Goal: Task Accomplishment & Management: Manage account settings

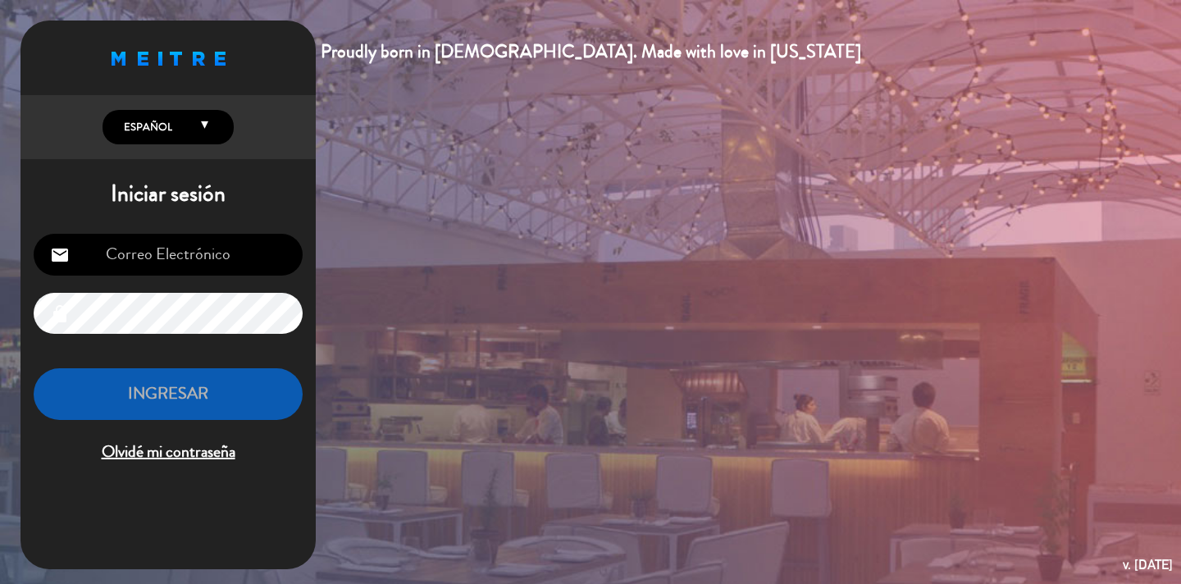
type input "[EMAIL_ADDRESS][DOMAIN_NAME]"
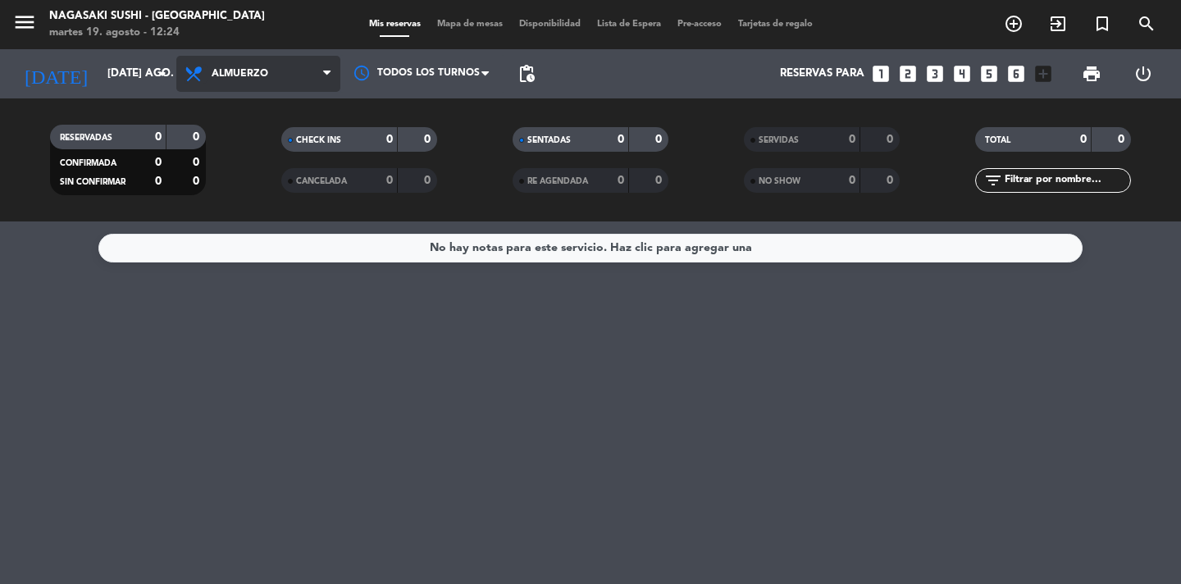
click at [206, 83] on icon at bounding box center [196, 74] width 24 height 20
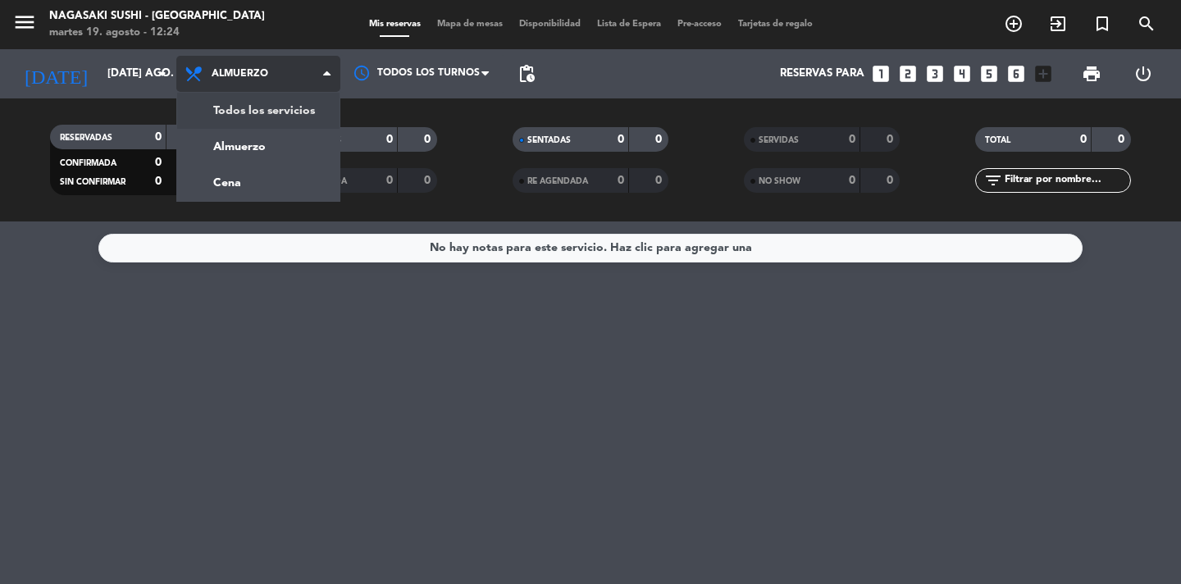
click at [210, 108] on div "menu Nagasaki Sushi - [GEOGRAPHIC_DATA] martes 19. agosto - 12:24 Mis reservas …" at bounding box center [590, 111] width 1181 height 222
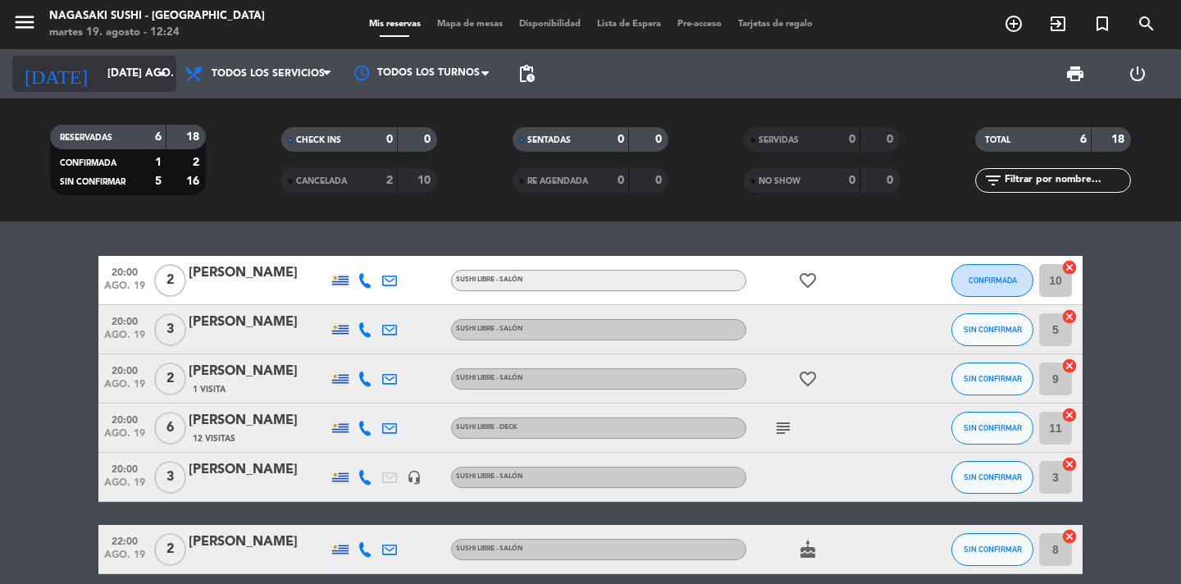
click at [121, 89] on div "[DATE] [DATE] ago. arrow_drop_down" at bounding box center [94, 74] width 164 height 36
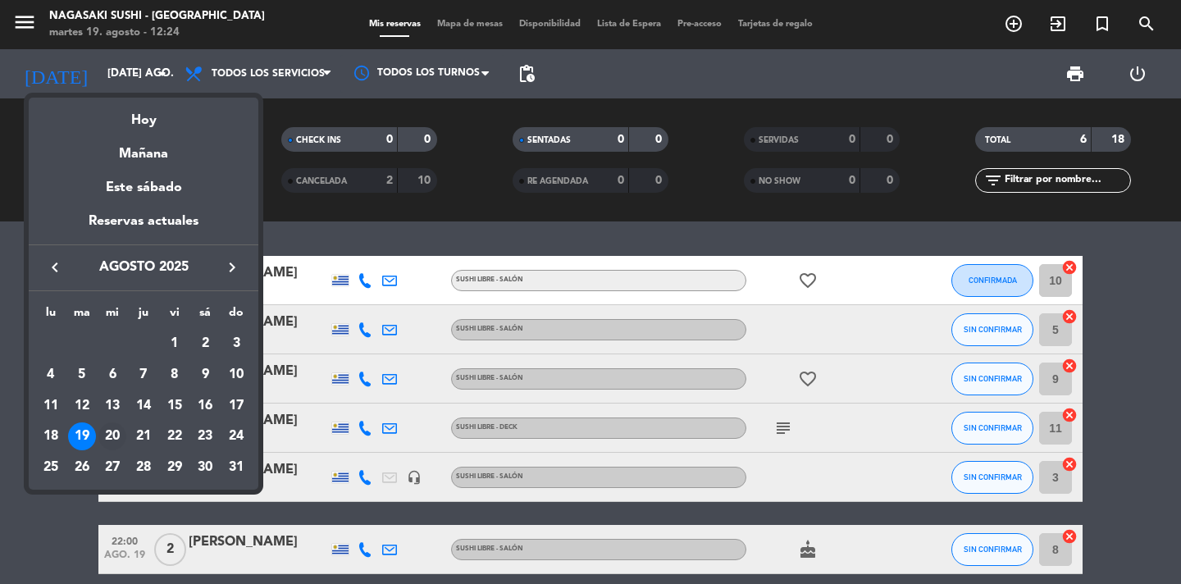
click at [107, 436] on div "20" at bounding box center [112, 437] width 28 height 28
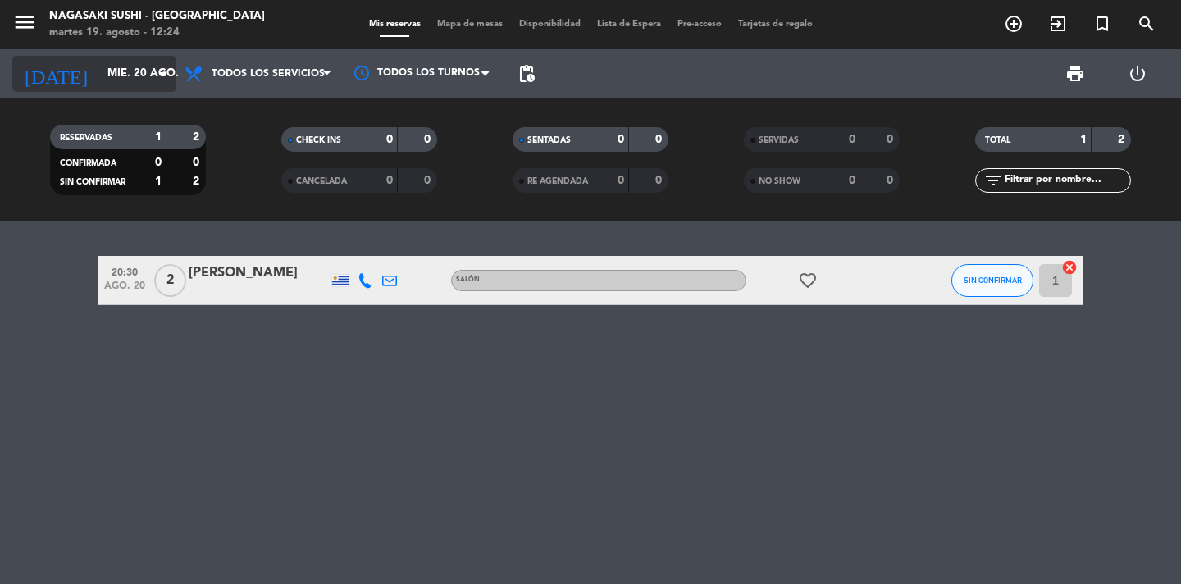
click at [104, 89] on input "mié. 20 ago." at bounding box center [171, 74] width 144 height 30
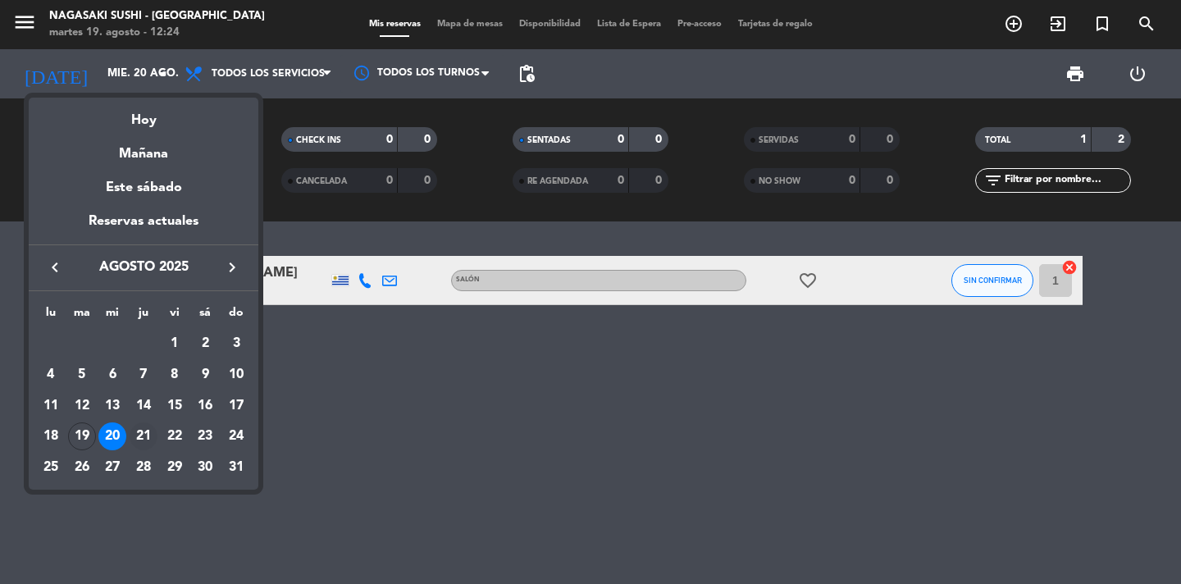
click at [148, 442] on div "21" at bounding box center [144, 437] width 28 height 28
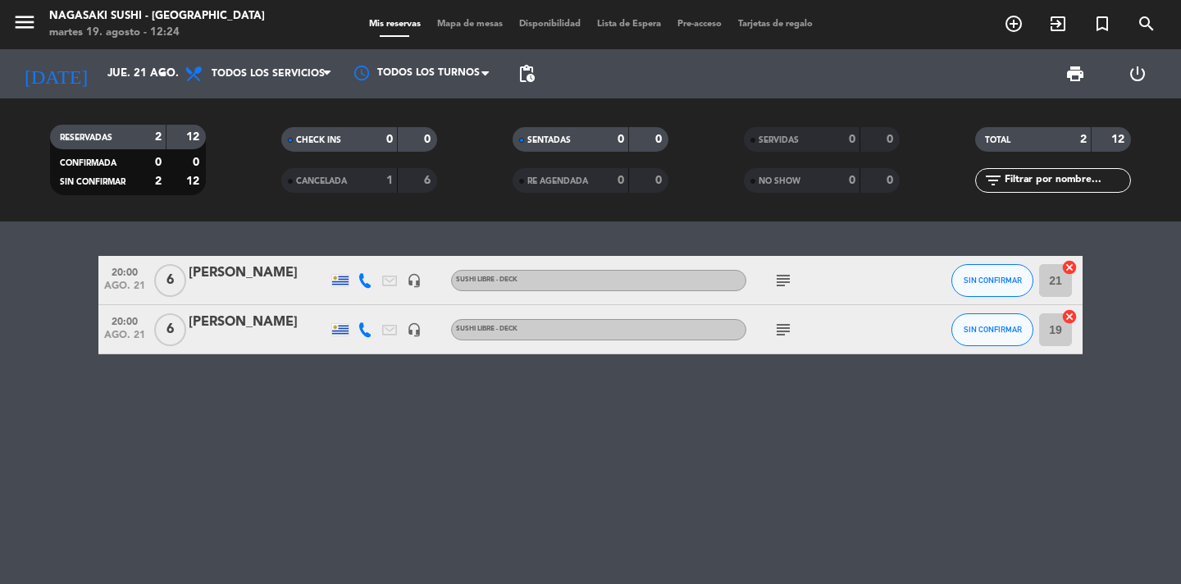
click at [140, 425] on div "20:00 ago. 21 6 [PERSON_NAME] headset_mic SUSHI LIBRE - Deck subject SIN CONFIR…" at bounding box center [590, 403] width 1181 height 363
click at [119, 70] on input "jue. 21 ago." at bounding box center [171, 74] width 144 height 30
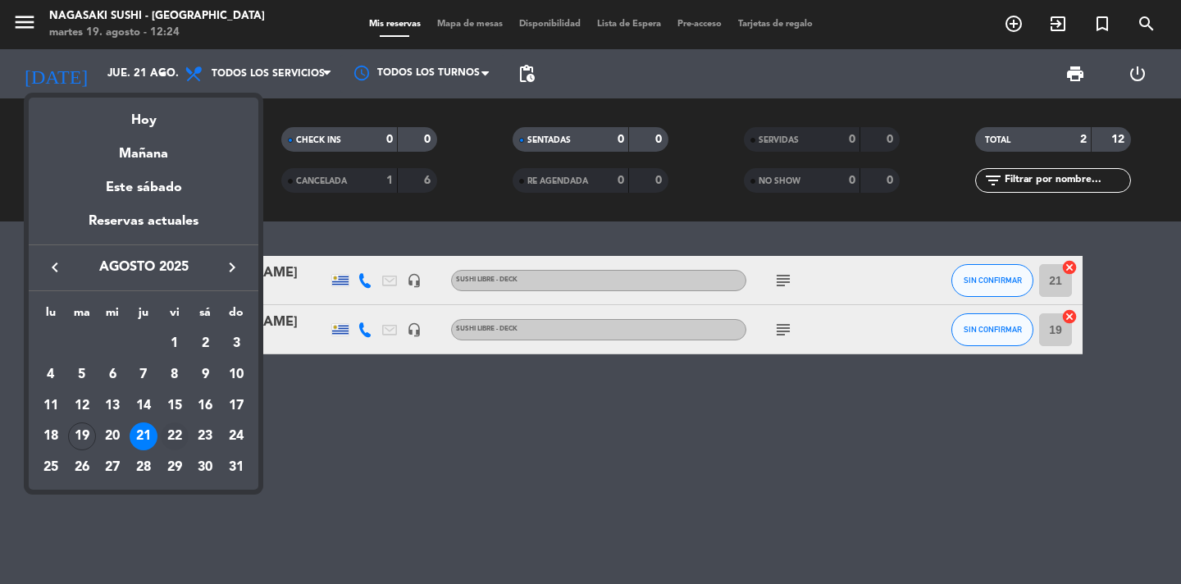
click at [176, 436] on div "22" at bounding box center [175, 437] width 28 height 28
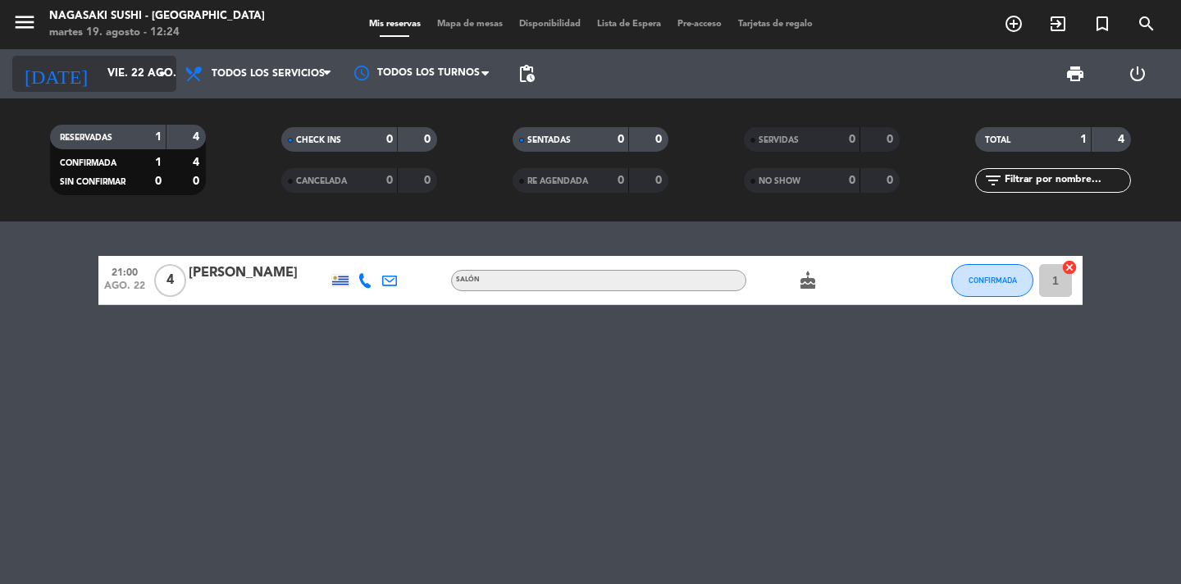
click at [114, 66] on input "vie. 22 ago." at bounding box center [171, 74] width 144 height 30
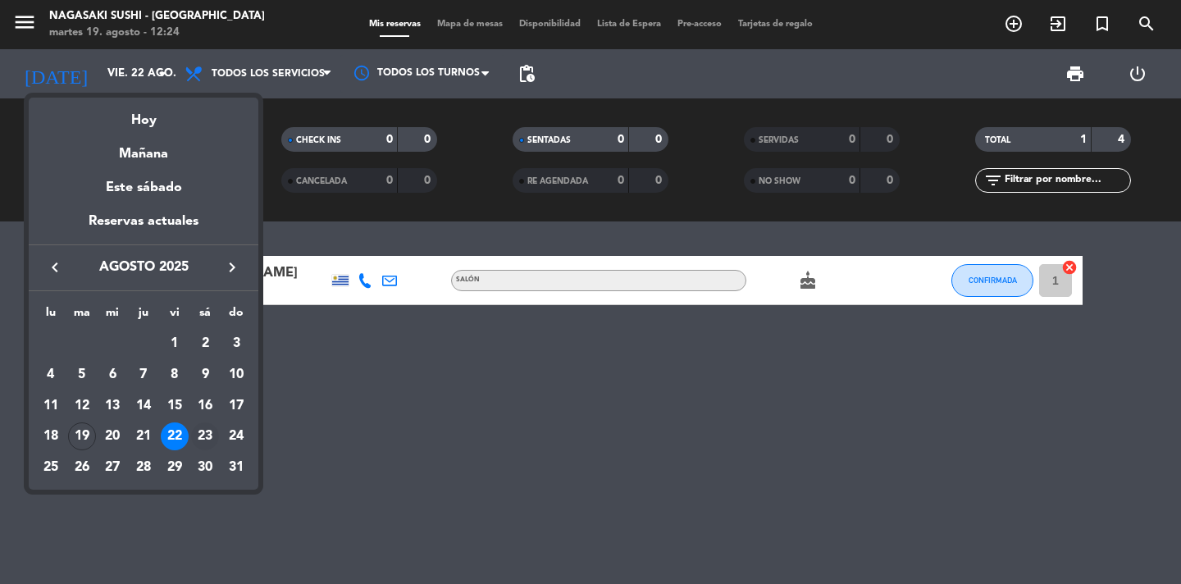
click at [203, 432] on div "23" at bounding box center [205, 437] width 28 height 28
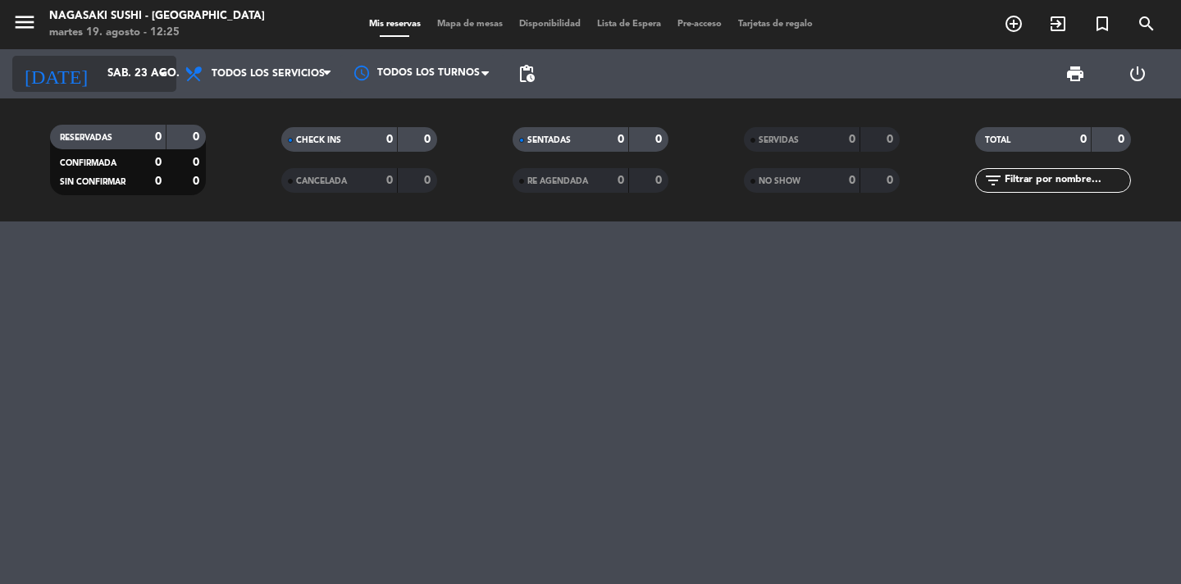
click at [152, 88] on input "sáb. 23 ago." at bounding box center [171, 74] width 144 height 30
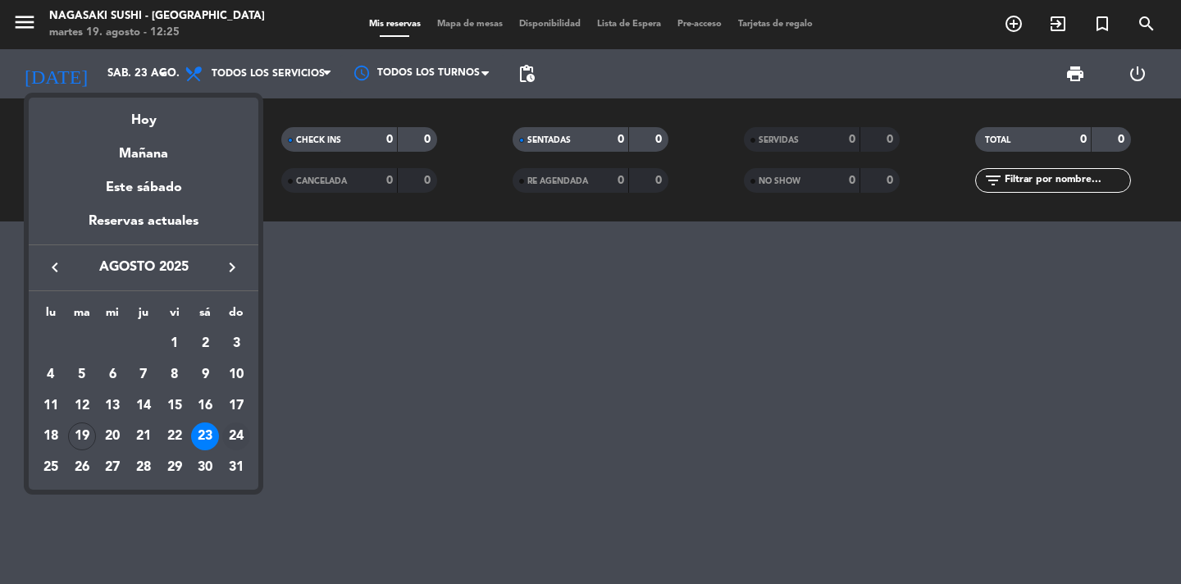
click at [234, 427] on div "24" at bounding box center [236, 437] width 28 height 28
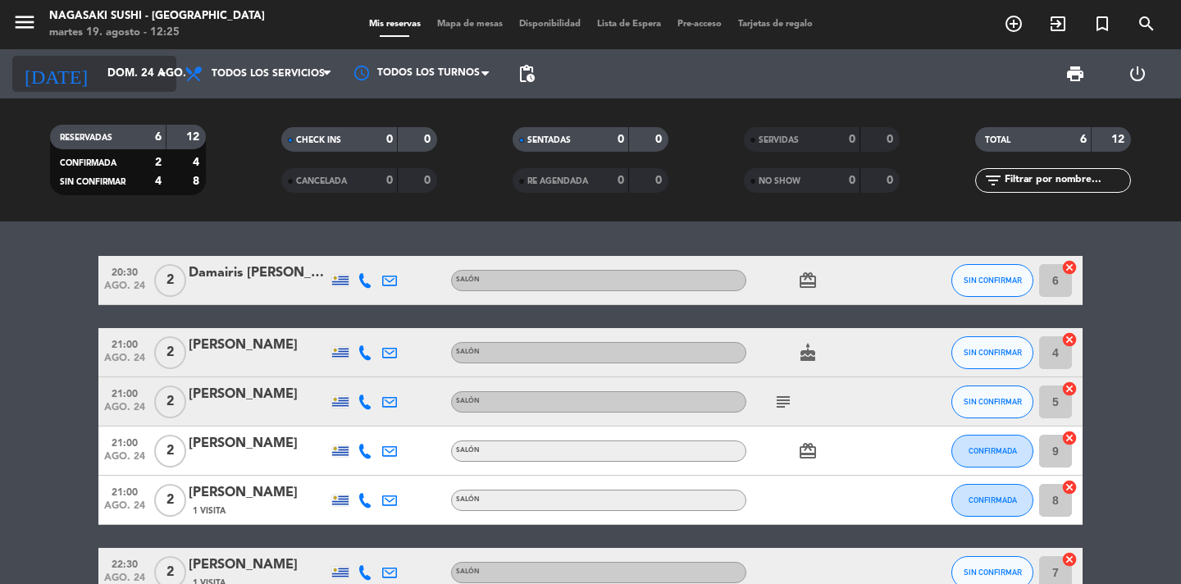
click at [137, 75] on input "dom. 24 ago." at bounding box center [171, 74] width 144 height 30
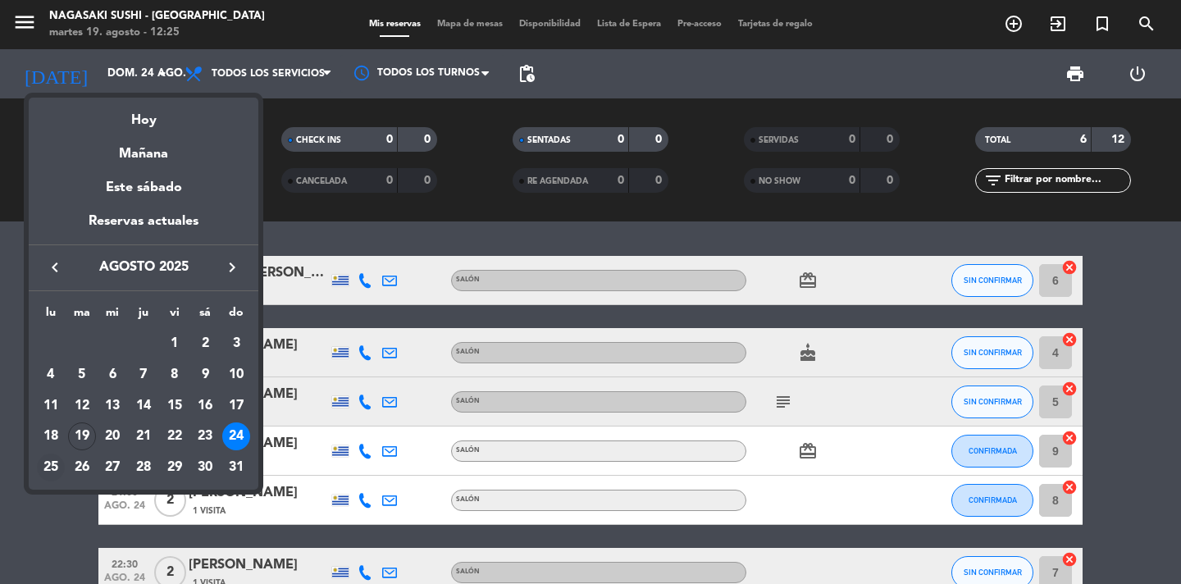
click at [54, 469] on div "25" at bounding box center [51, 468] width 28 height 28
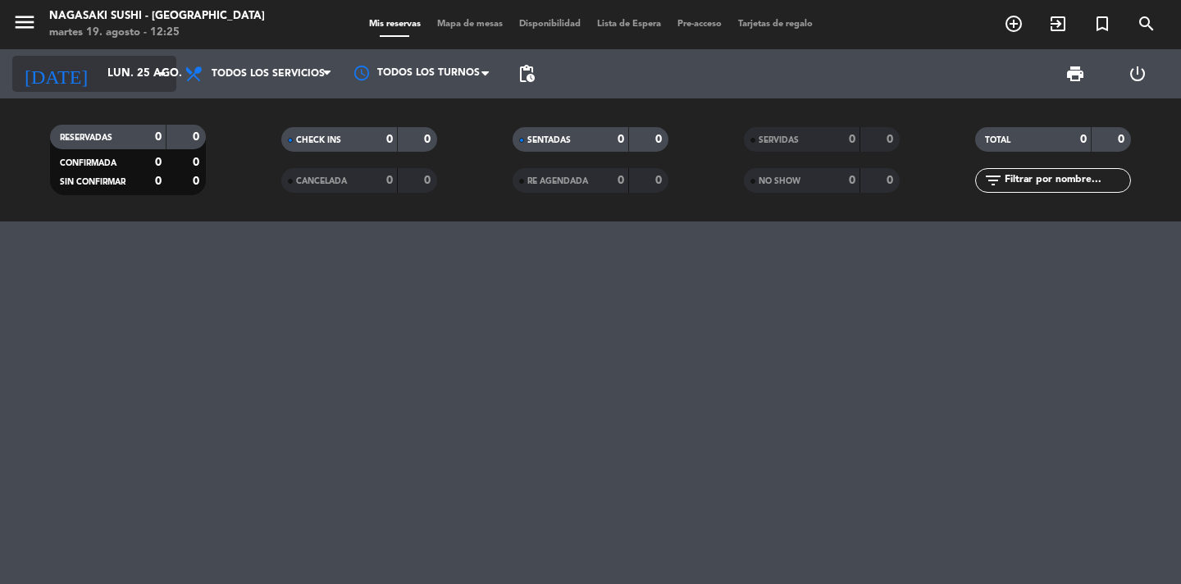
click at [99, 65] on input "lun. 25 ago." at bounding box center [171, 74] width 144 height 30
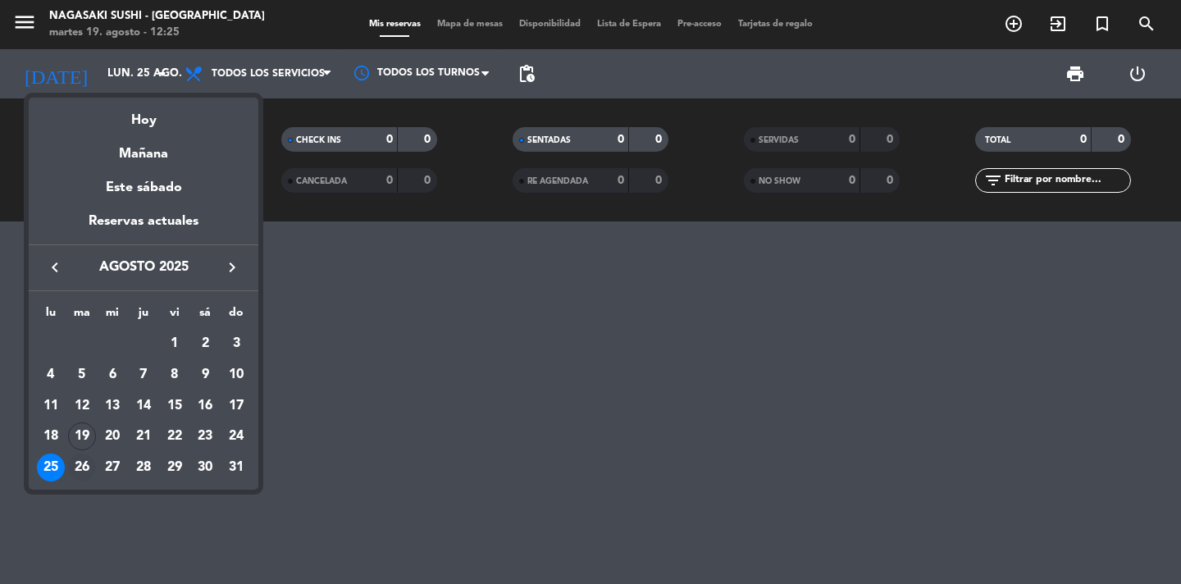
click at [85, 455] on div "26" at bounding box center [82, 468] width 28 height 28
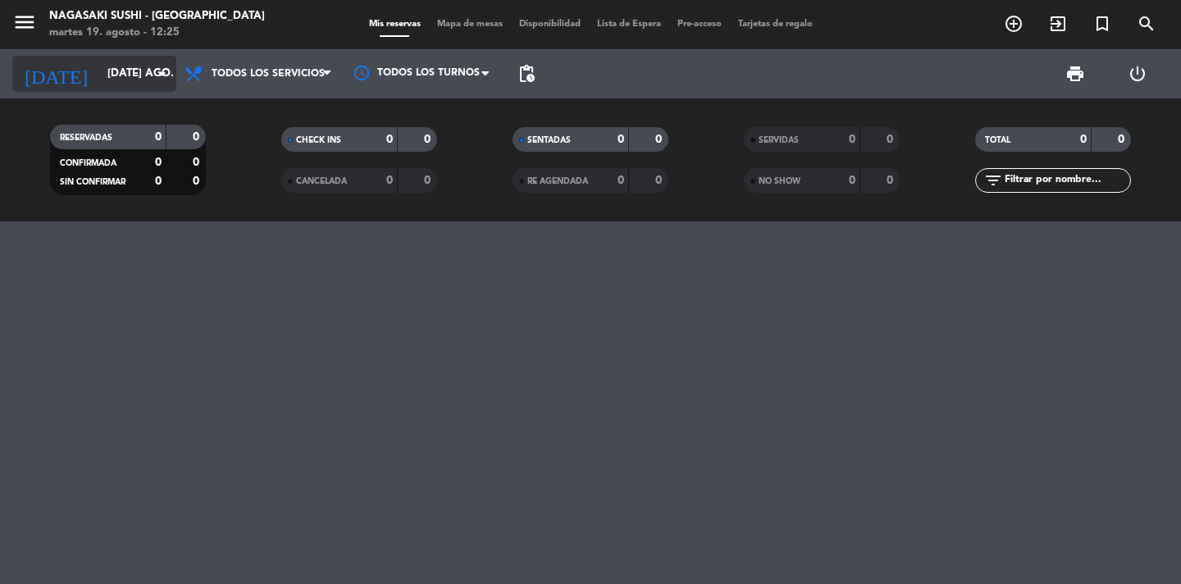
click at [114, 67] on input "[DATE] ago." at bounding box center [171, 74] width 144 height 30
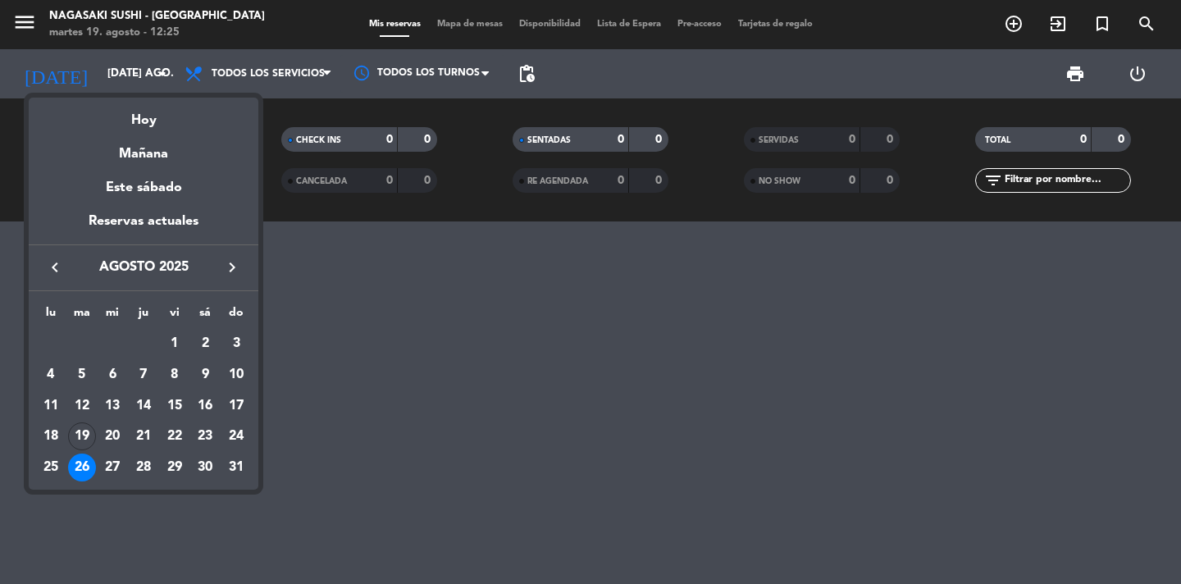
click at [24, 109] on div at bounding box center [590, 292] width 1181 height 584
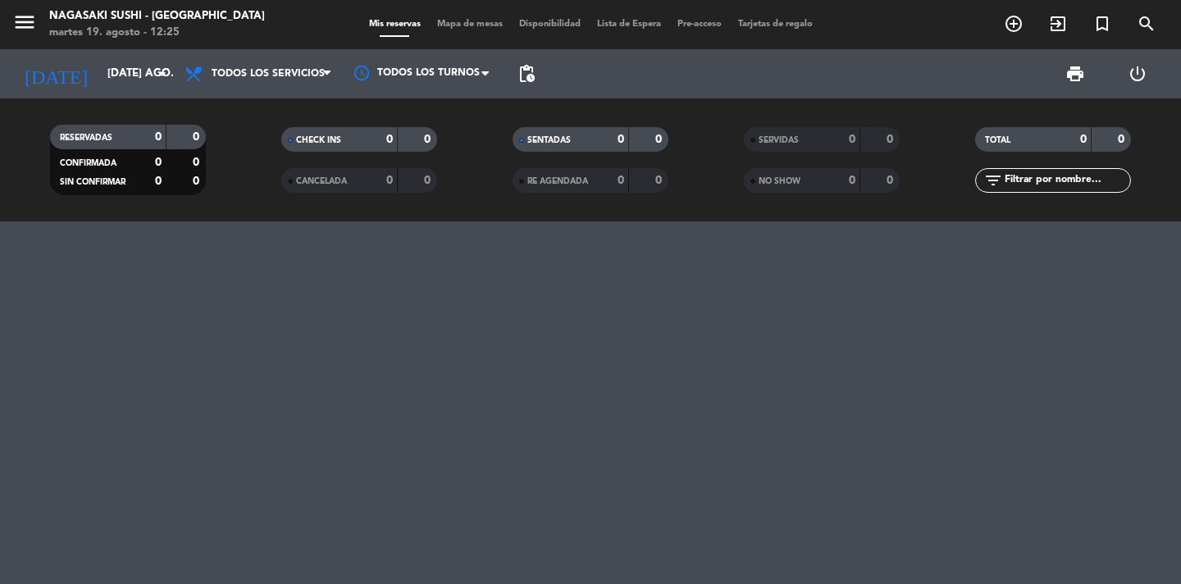
click at [2, 122] on div "RESERVADAS 0 0 CONFIRMADA 0 0 SIN CONFIRMAR 0 0 CHECK INS 0 0 CANCELADA 0 0 SEN…" at bounding box center [590, 160] width 1181 height 90
click at [99, 85] on input "[DATE] ago." at bounding box center [171, 74] width 144 height 30
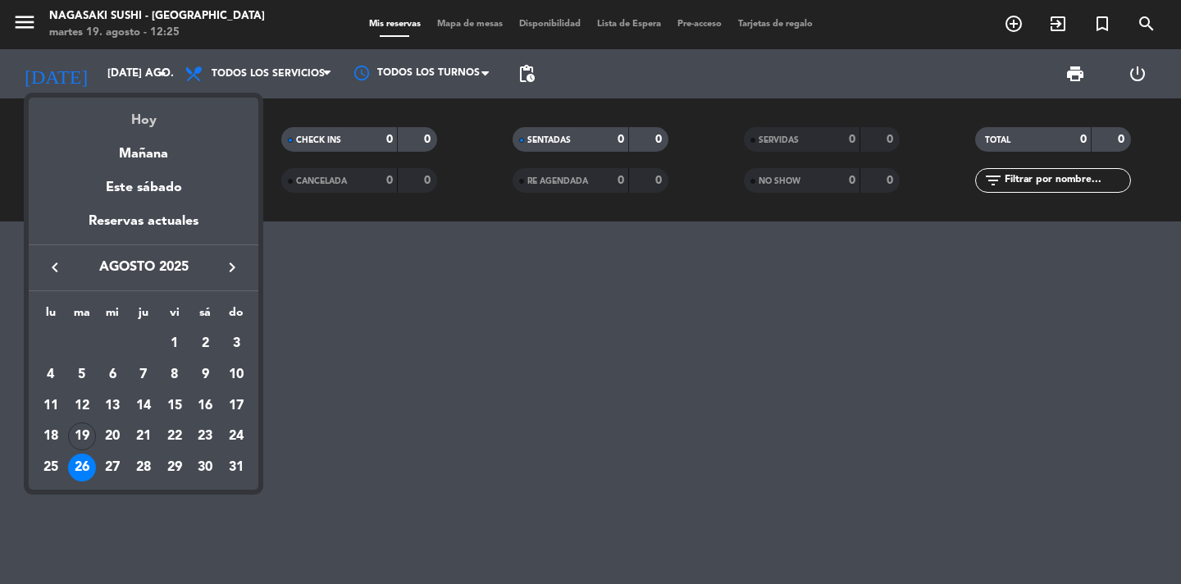
click at [106, 124] on div "Hoy" at bounding box center [144, 115] width 230 height 34
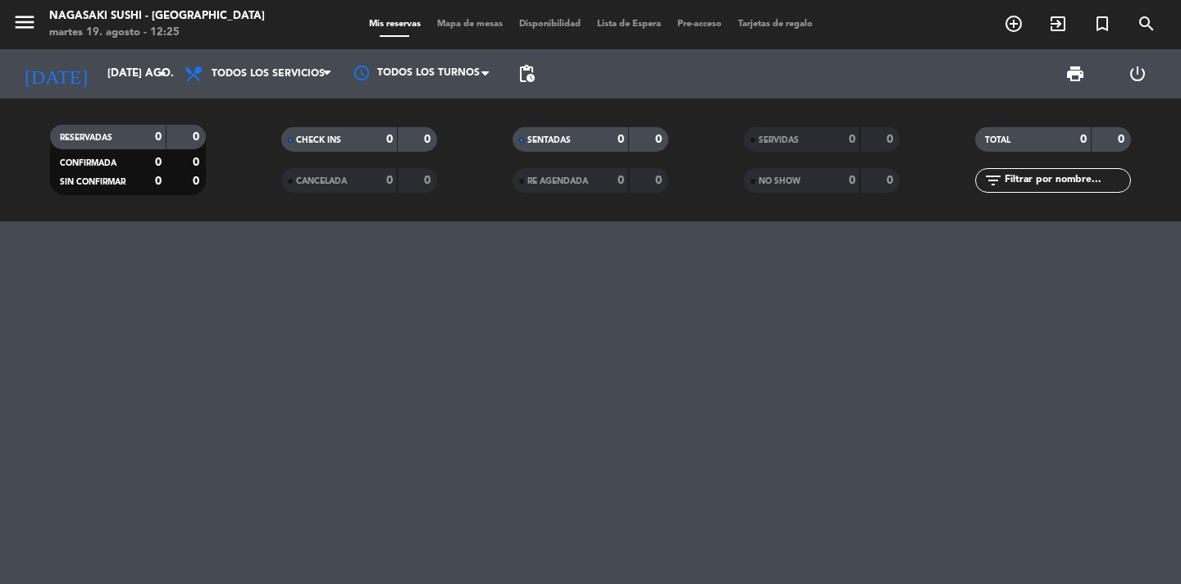
type input "[DATE] ago."
